Goal: Information Seeking & Learning: Learn about a topic

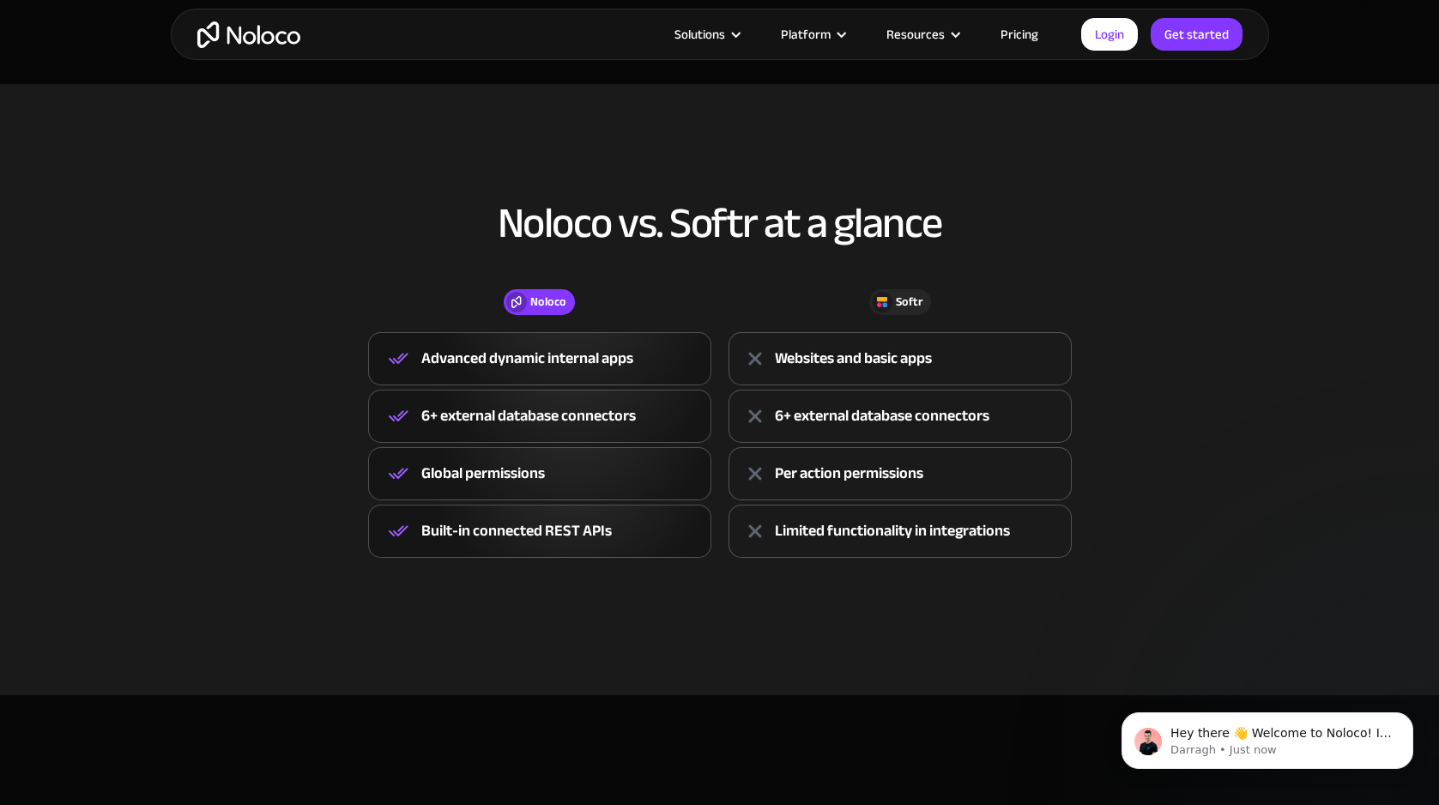
scroll to position [573, 0]
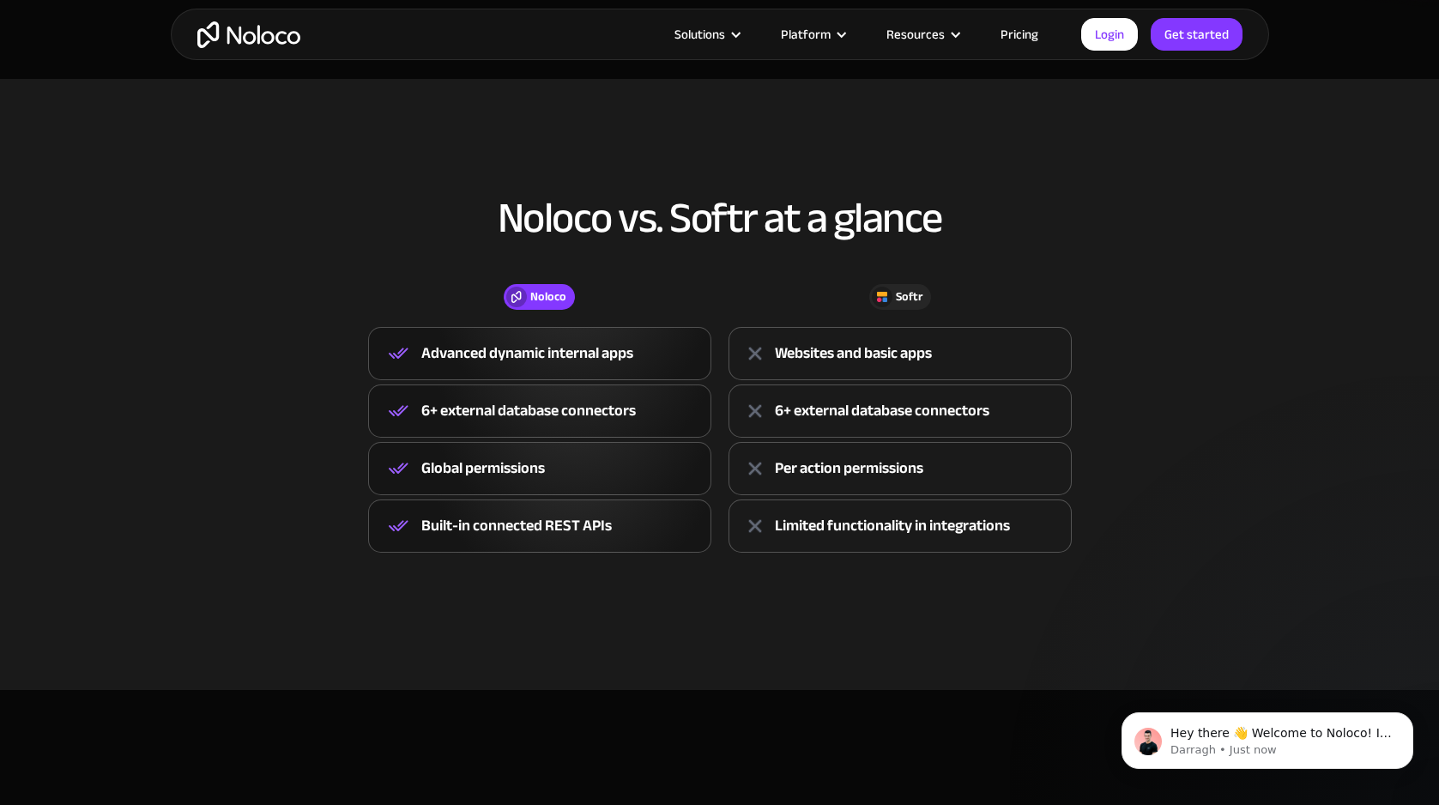
click at [1015, 34] on link "Pricing" at bounding box center [1019, 34] width 81 height 22
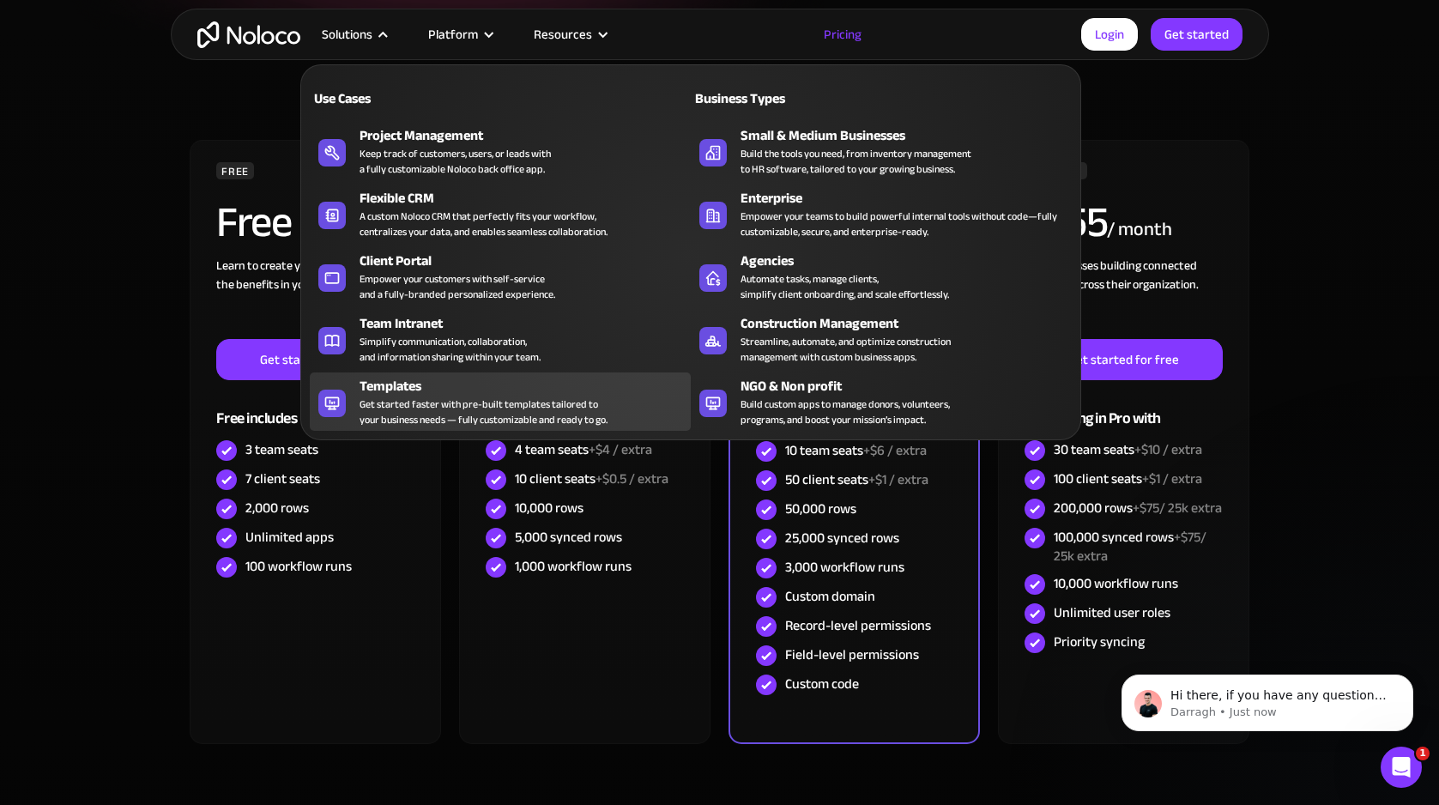
click at [400, 385] on div "Templates" at bounding box center [529, 386] width 339 height 21
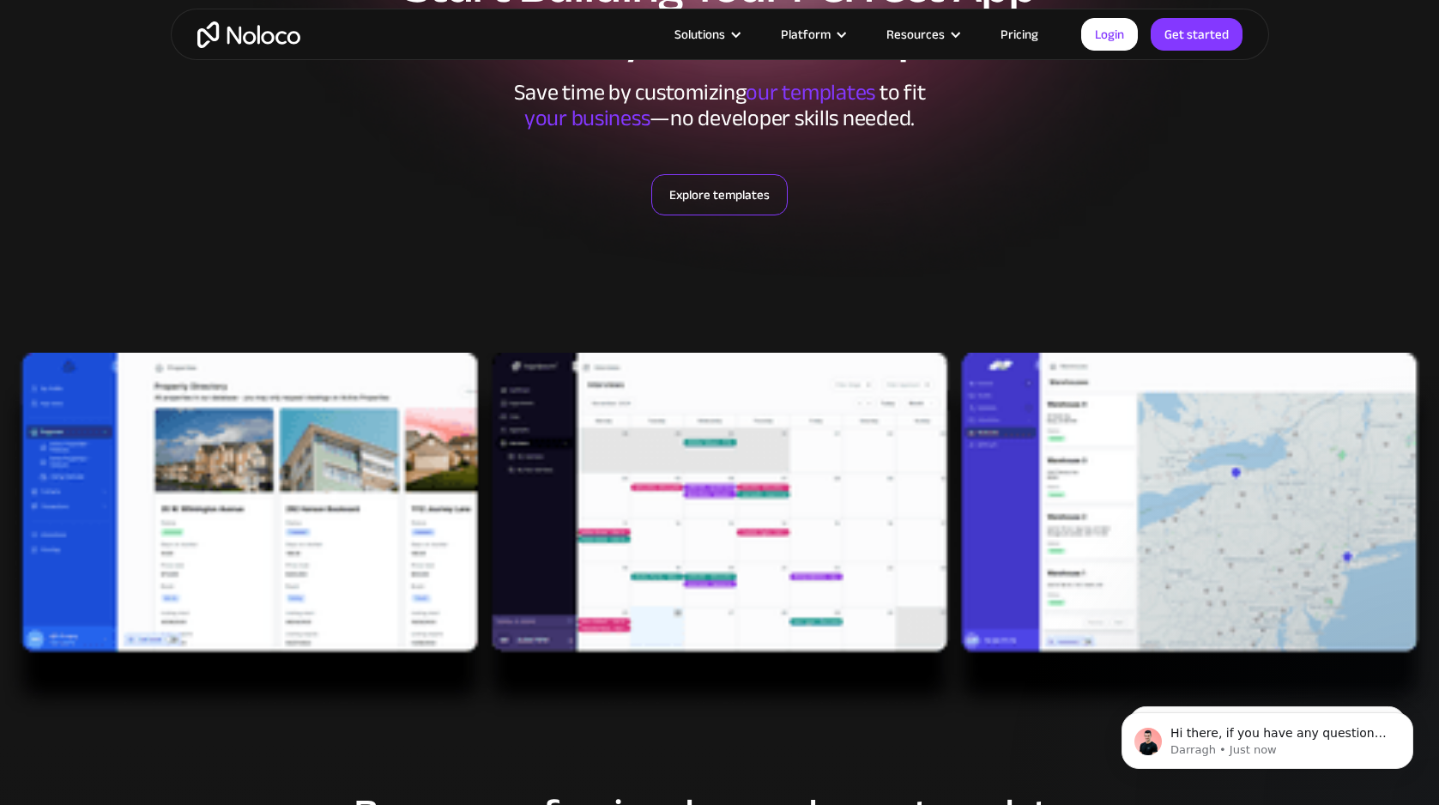
click at [705, 190] on link "Explore templates" at bounding box center [719, 194] width 136 height 41
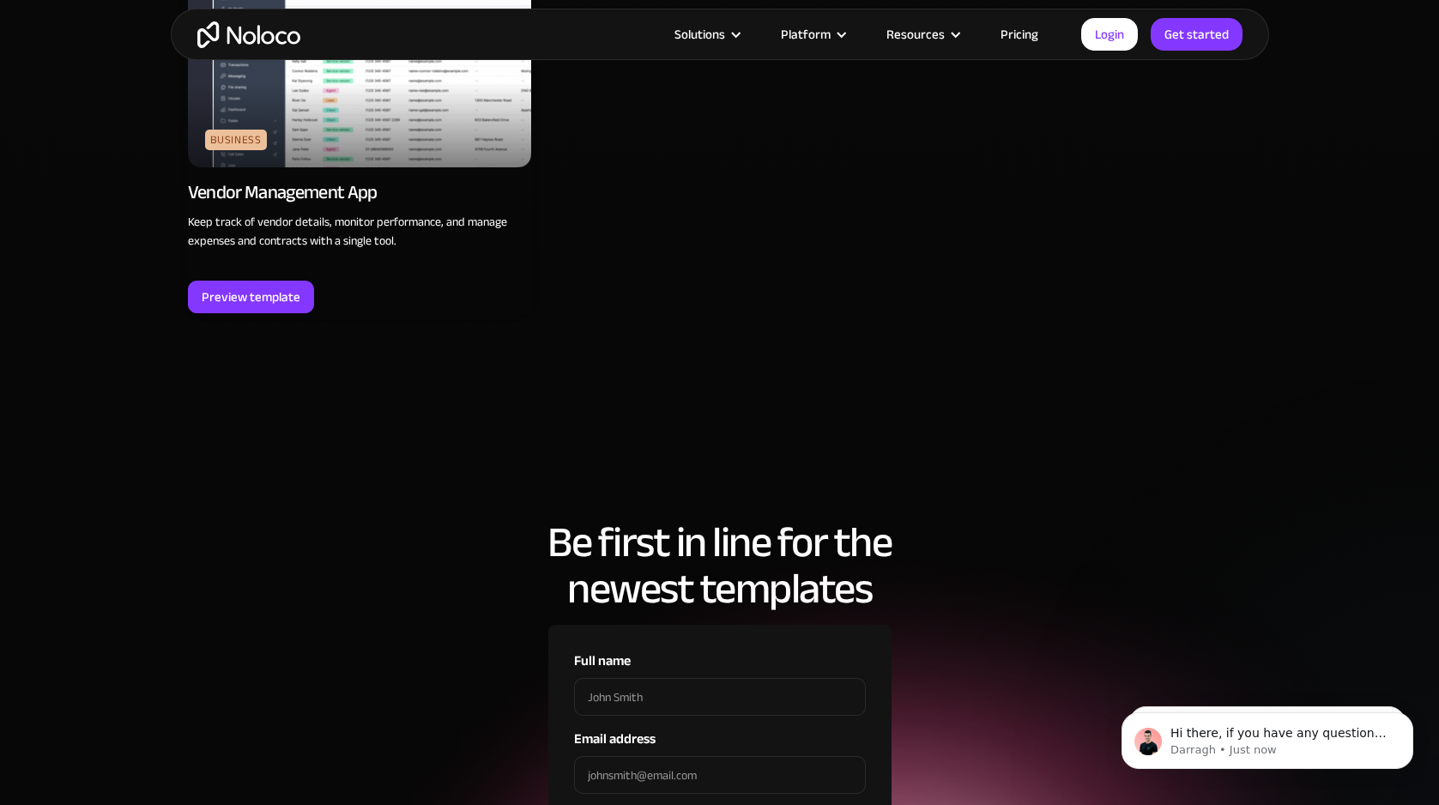
scroll to position [5774, 0]
